Goal: Information Seeking & Learning: Learn about a topic

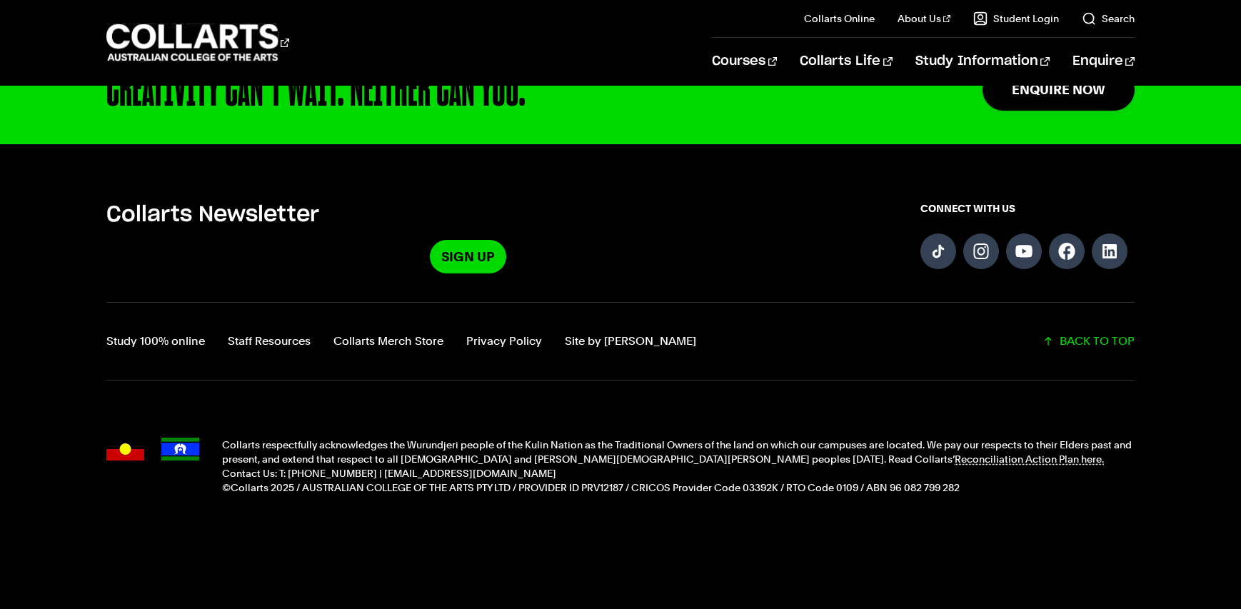
scroll to position [1848, 0]
